Goal: Information Seeking & Learning: Understand process/instructions

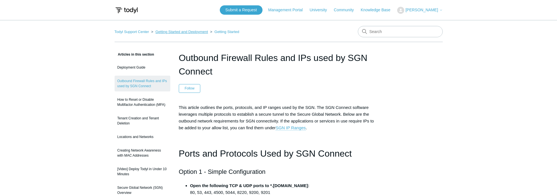
click at [193, 32] on link "Getting Started and Deployment" at bounding box center [181, 32] width 53 height 4
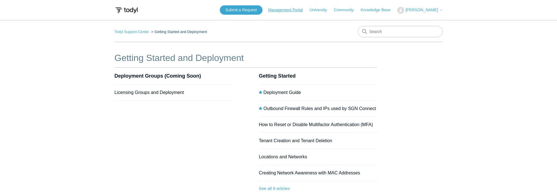
click at [287, 10] on link "Management Portal" at bounding box center [288, 10] width 40 height 6
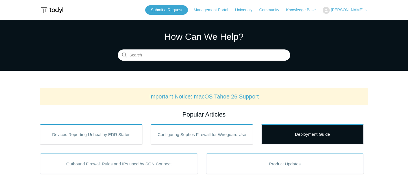
click at [308, 132] on link "Deployment Guide" at bounding box center [313, 134] width 102 height 20
